Goal: Use online tool/utility: Utilize a website feature to perform a specific function

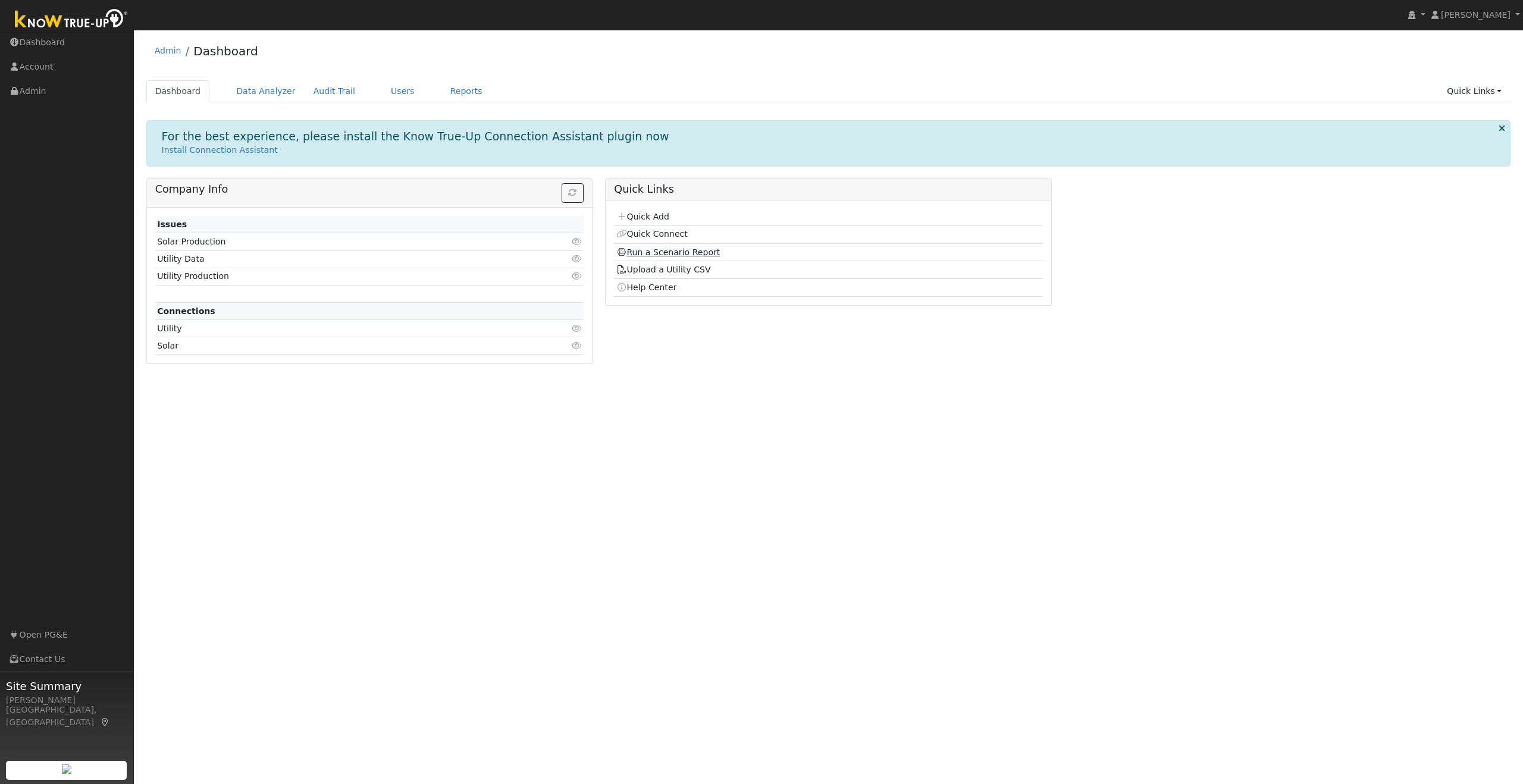
click at [690, 252] on link "Run a Scenario Report" at bounding box center [668, 252] width 104 height 9
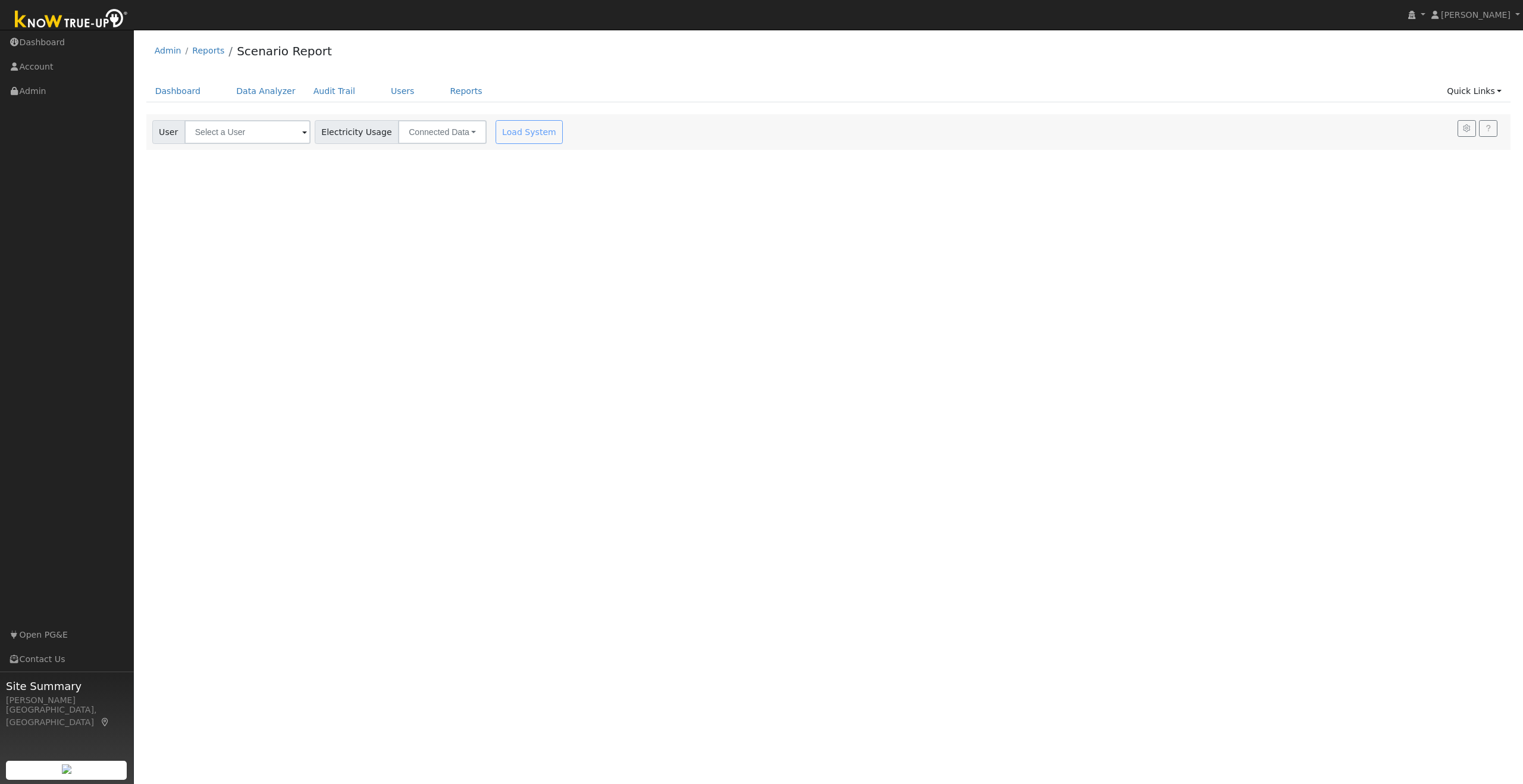
click at [302, 133] on span at bounding box center [305, 133] width 5 height 14
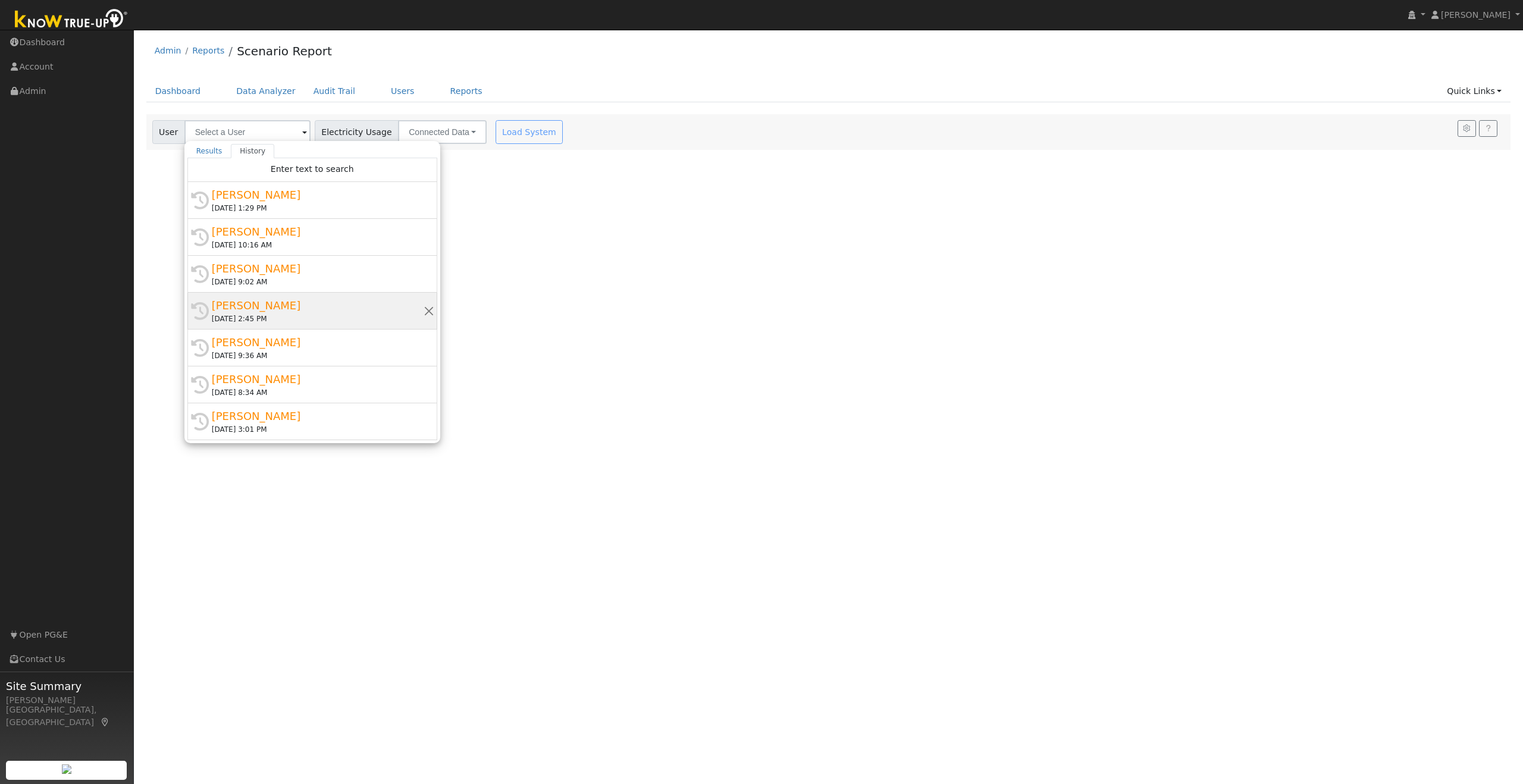
click at [281, 310] on div "Sharon Segerstrom" at bounding box center [317, 305] width 212 height 16
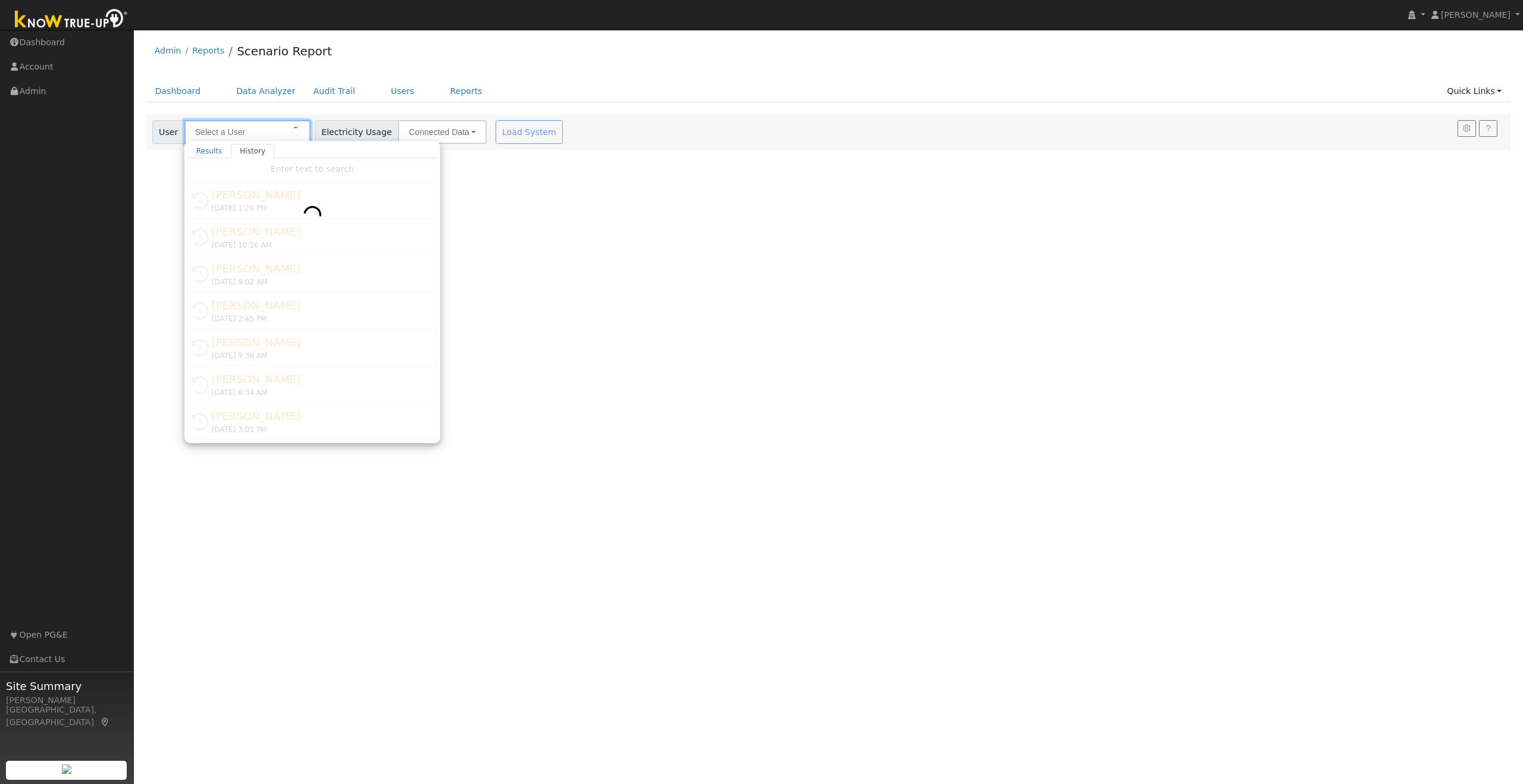
type input "Sharon Segerstrom"
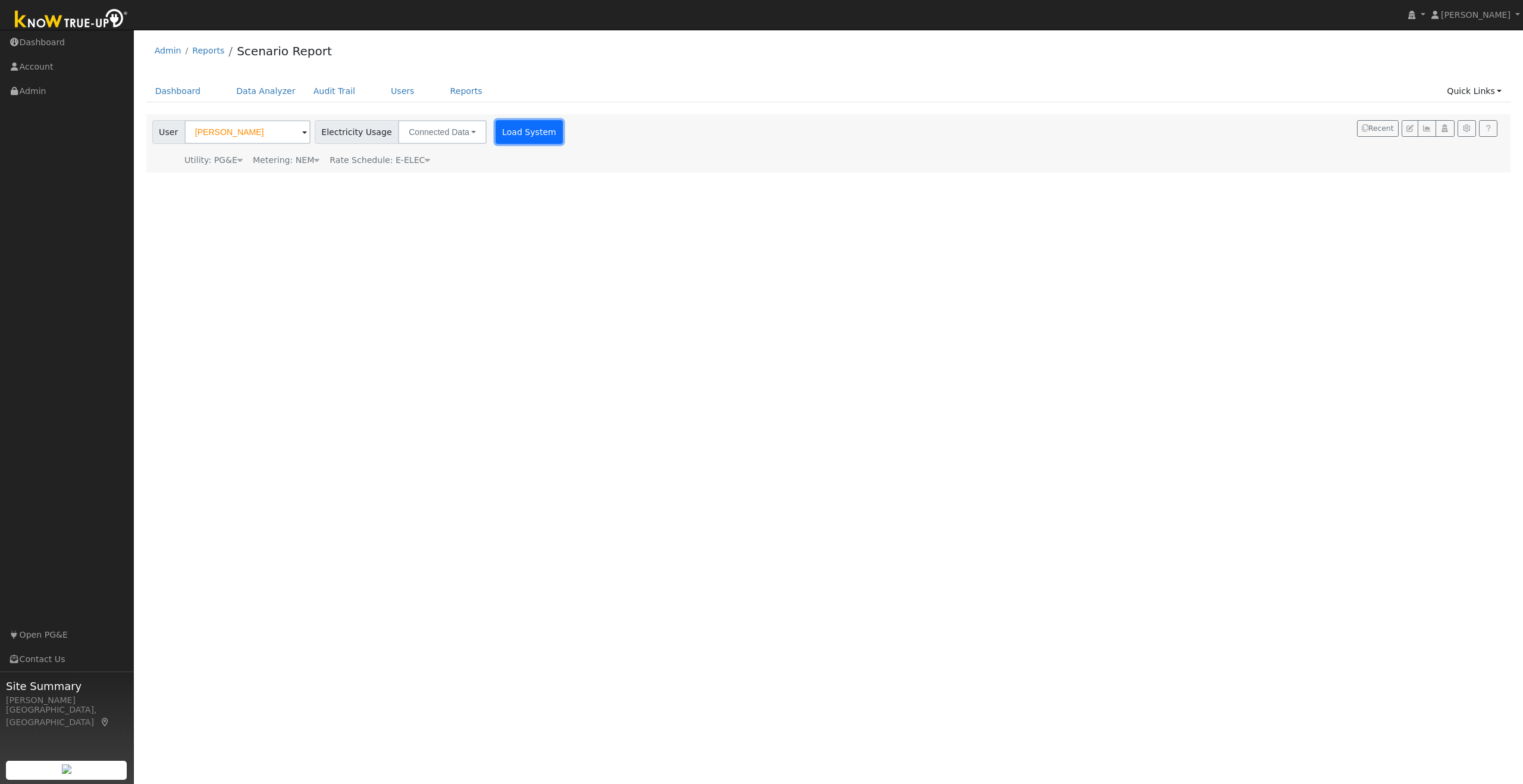
click at [526, 132] on button "Load System" at bounding box center [529, 132] width 68 height 24
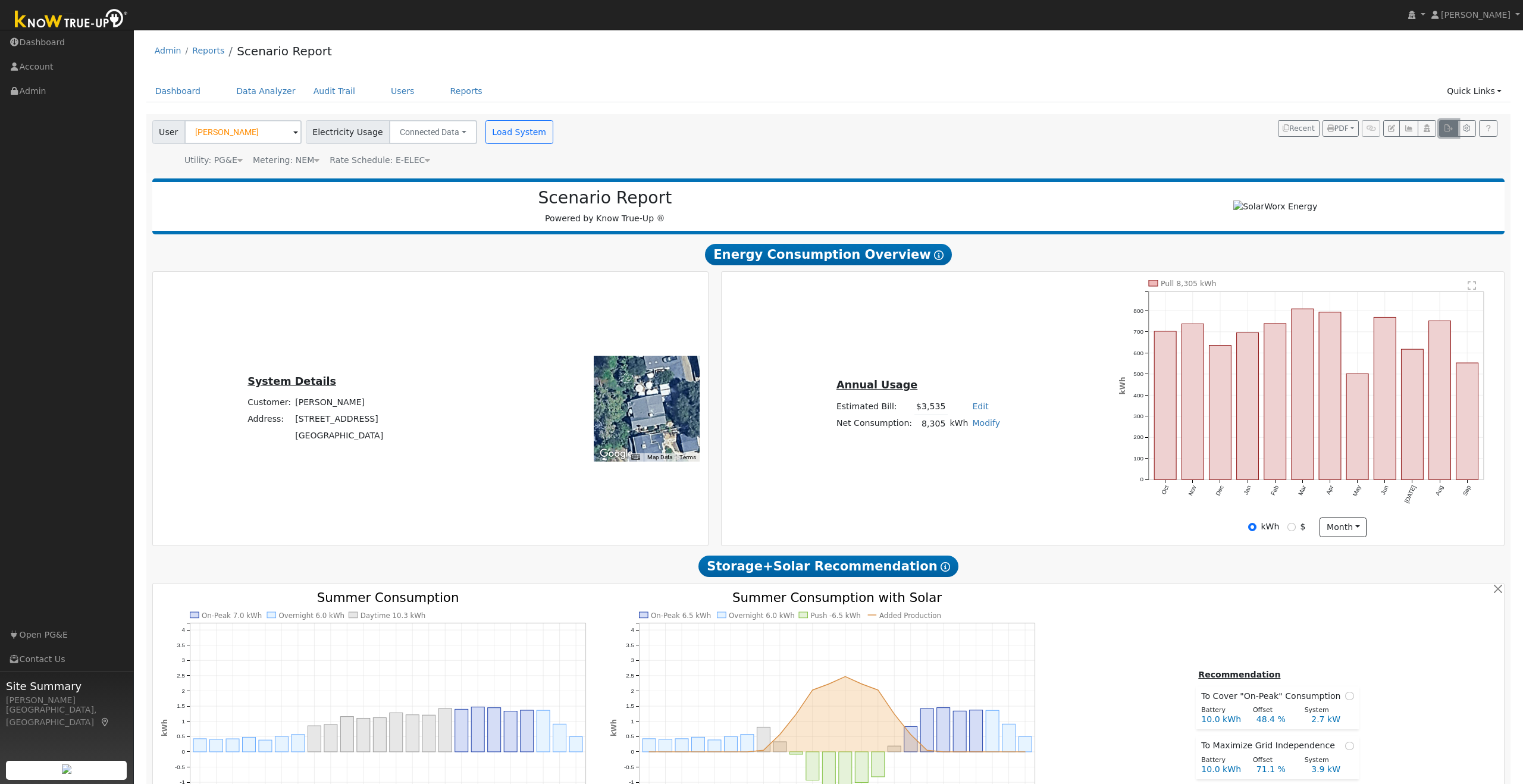
click at [1447, 128] on icon "button" at bounding box center [1448, 129] width 9 height 7
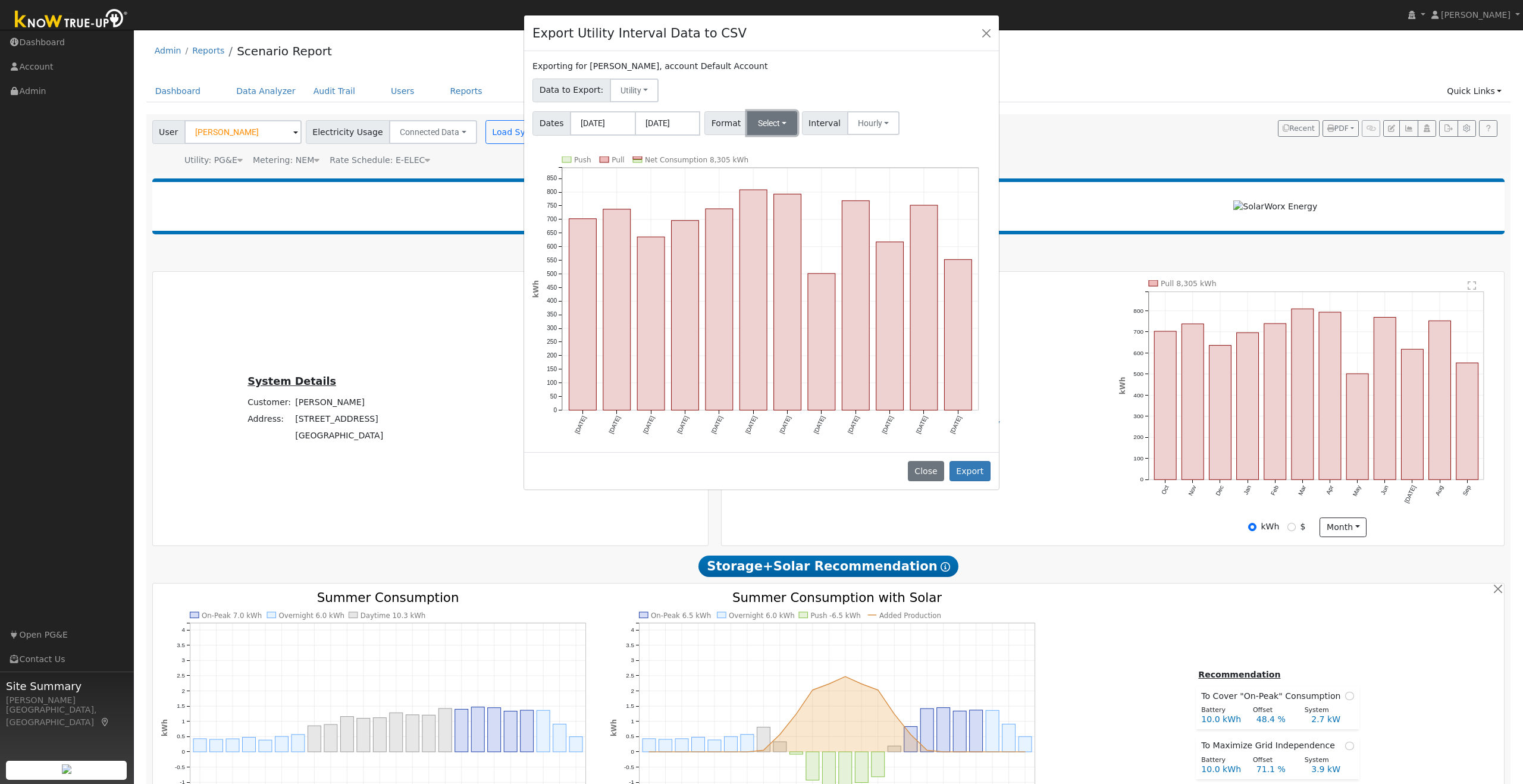
click at [774, 120] on button "Select" at bounding box center [773, 123] width 51 height 24
click at [780, 151] on link "Generic" at bounding box center [788, 149] width 85 height 17
click at [974, 469] on button "Export" at bounding box center [970, 471] width 41 height 20
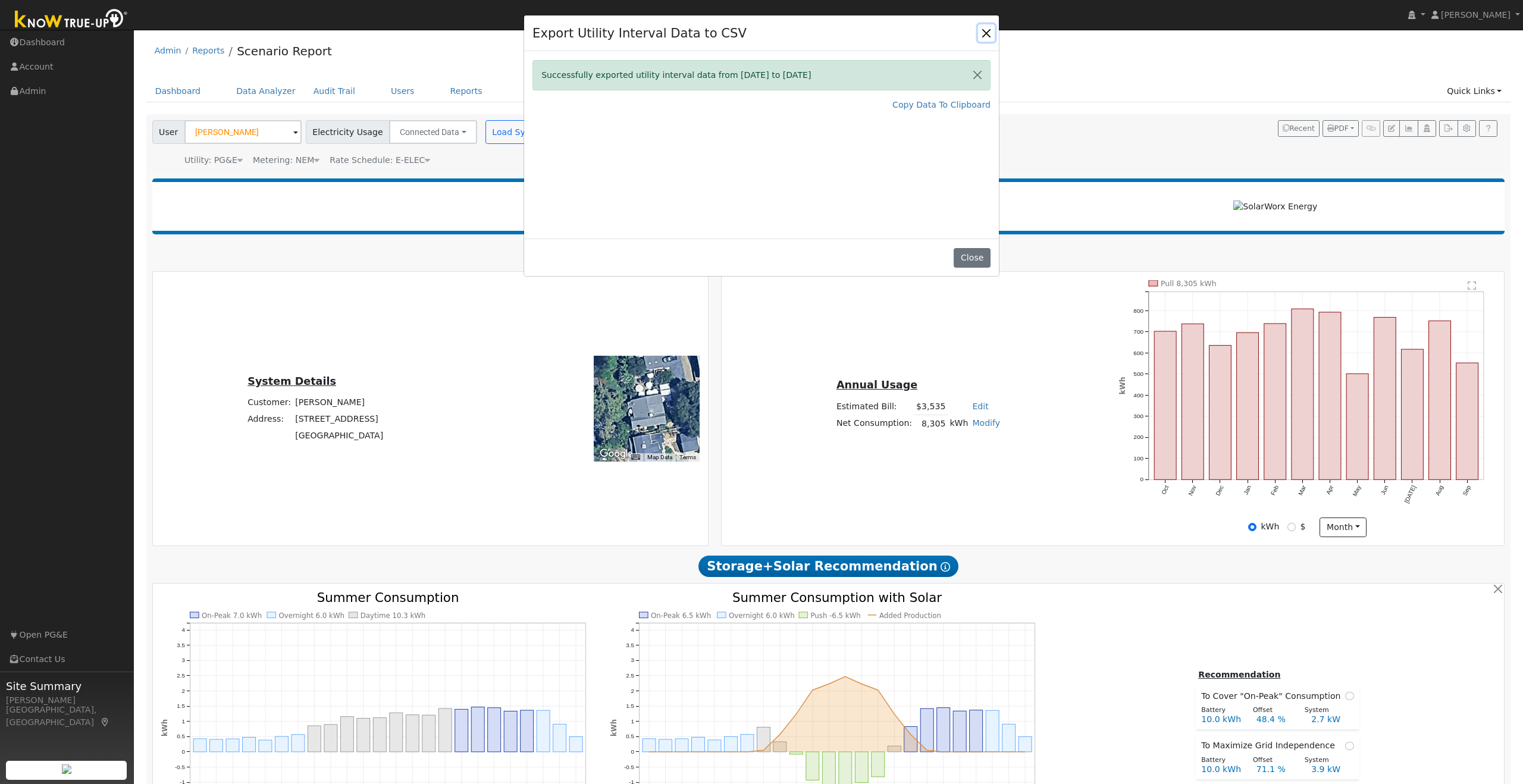
click at [986, 32] on button "Close" at bounding box center [986, 33] width 17 height 17
